Goal: Task Accomplishment & Management: Manage account settings

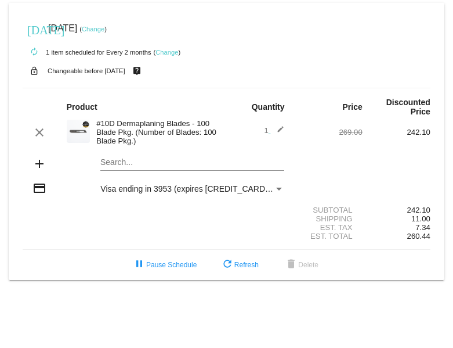
click at [281, 129] on mat-icon "edit" at bounding box center [278, 132] width 14 height 14
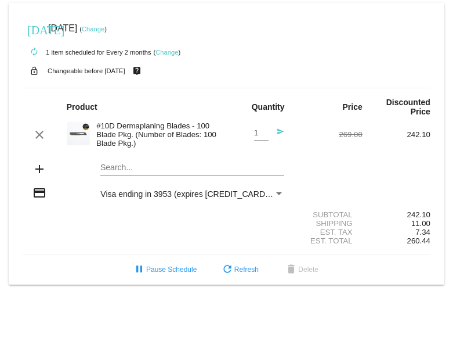
click at [280, 132] on mat-icon "send" at bounding box center [278, 135] width 14 height 14
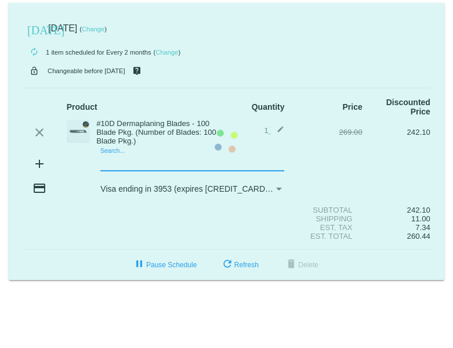
click at [134, 164] on mat-card "today Sep 16 2025 ( Change ) autorenew 1 item scheduled for Every 2 months ( Ch…" at bounding box center [227, 141] width 436 height 277
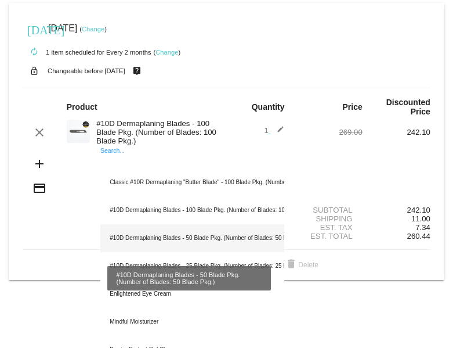
click at [154, 235] on div "#10D Dermaplaning Blades - 50 Blade Pkg. (Number of Blades: 50 Blade Pkg.)" at bounding box center [192, 238] width 184 height 28
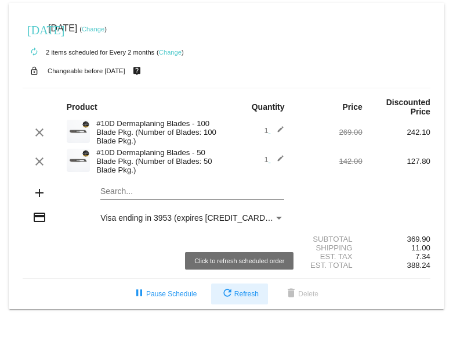
click at [237, 294] on span "refresh Refresh" at bounding box center [240, 294] width 38 height 8
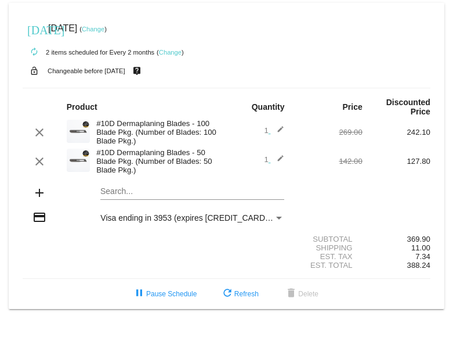
click at [41, 193] on mat-icon "add" at bounding box center [40, 193] width 14 height 14
click at [138, 190] on mat-card "[DATE] [DATE] ( Change ) autorenew 2 items scheduled for Every 2 months ( Chang…" at bounding box center [227, 156] width 436 height 306
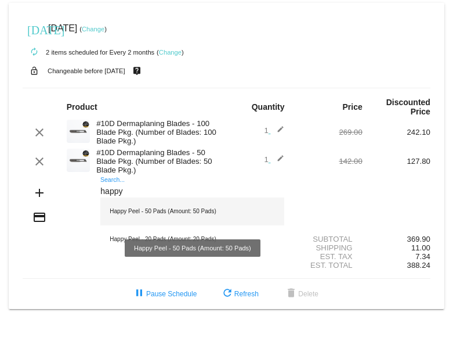
type input "happy"
click at [142, 208] on div "Happy Peel - 50 Pads (Amount: 50 Pads)" at bounding box center [192, 211] width 184 height 28
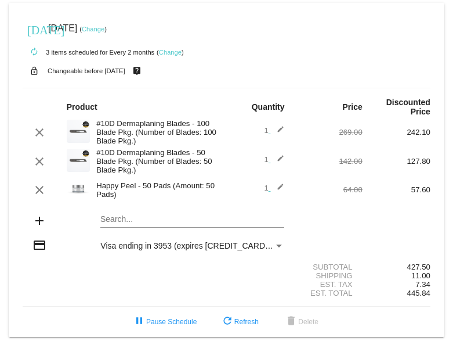
scroll to position [3, 0]
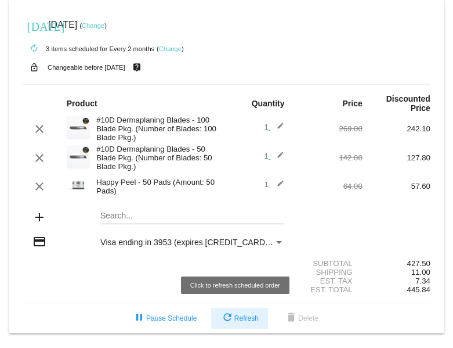
click at [244, 317] on span "refresh Refresh" at bounding box center [240, 318] width 38 height 8
